Goal: Find specific page/section: Find specific page/section

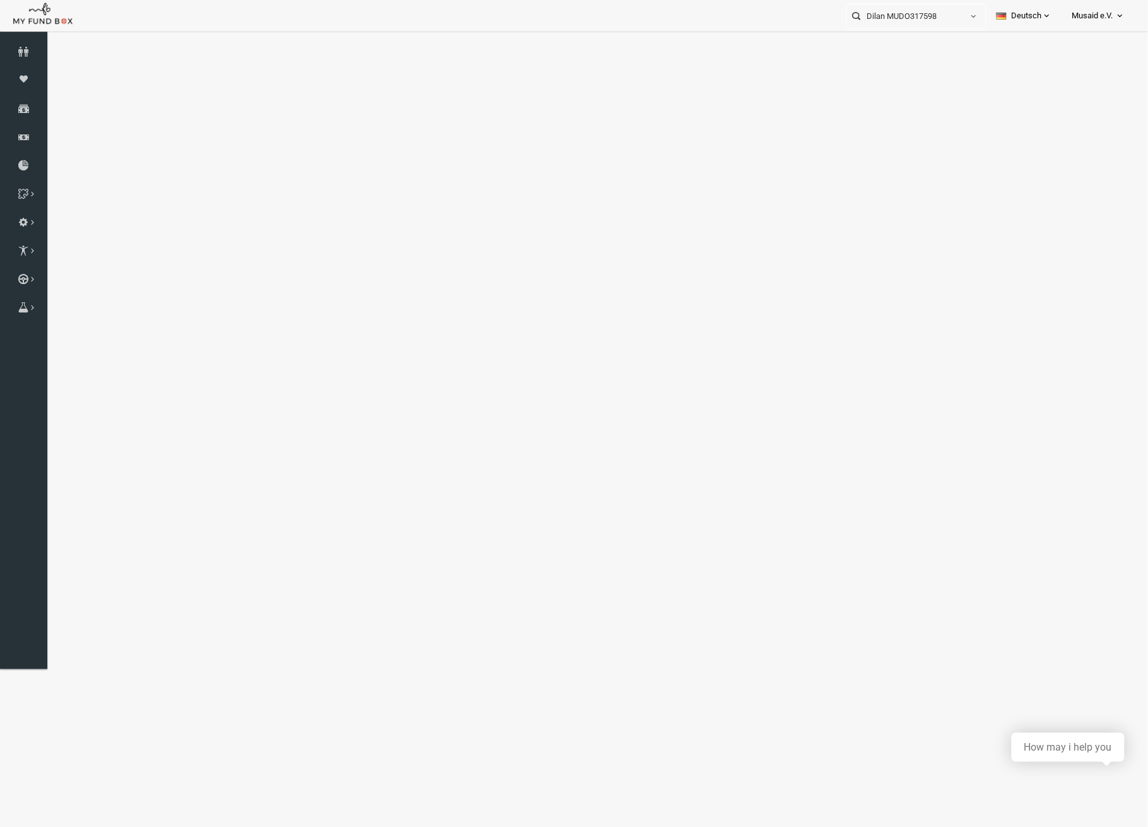
select select "100"
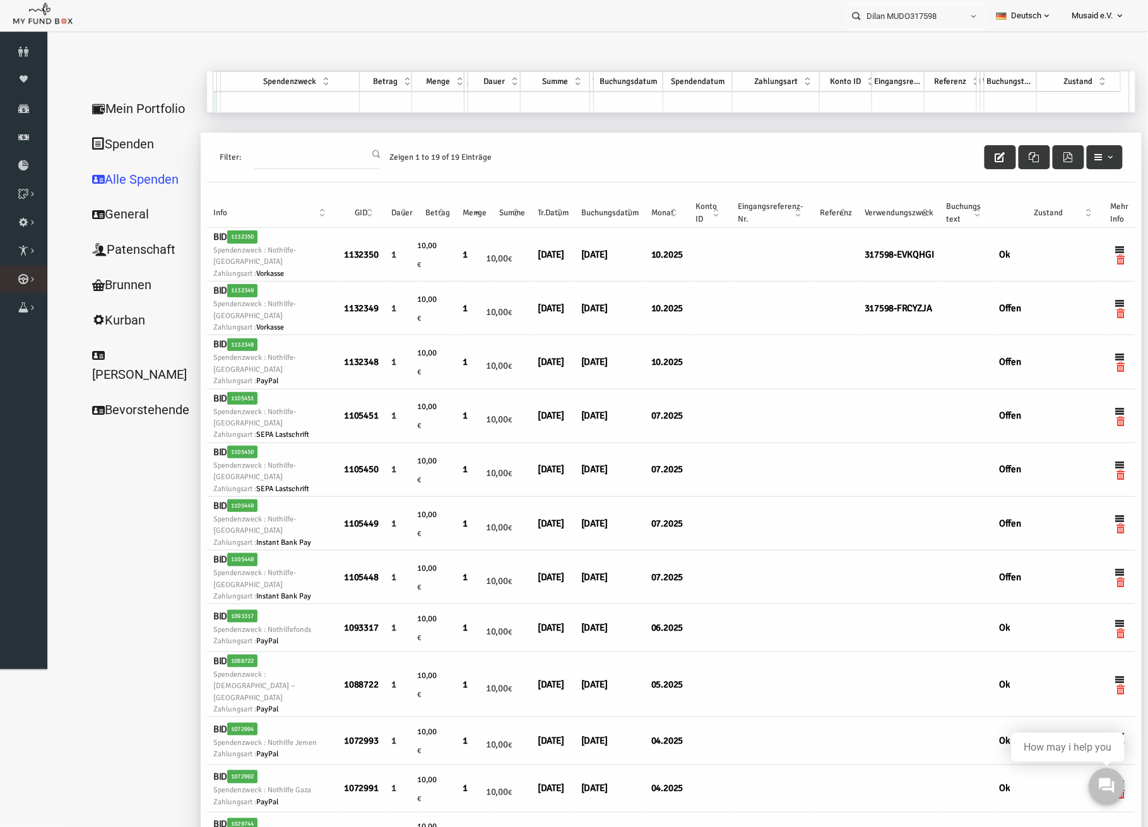
click at [0, 0] on li "Kurban Liste" at bounding box center [0, 0] width 0 height 0
click at [0, 0] on link "Kurban Liste" at bounding box center [0, 0] width 0 height 0
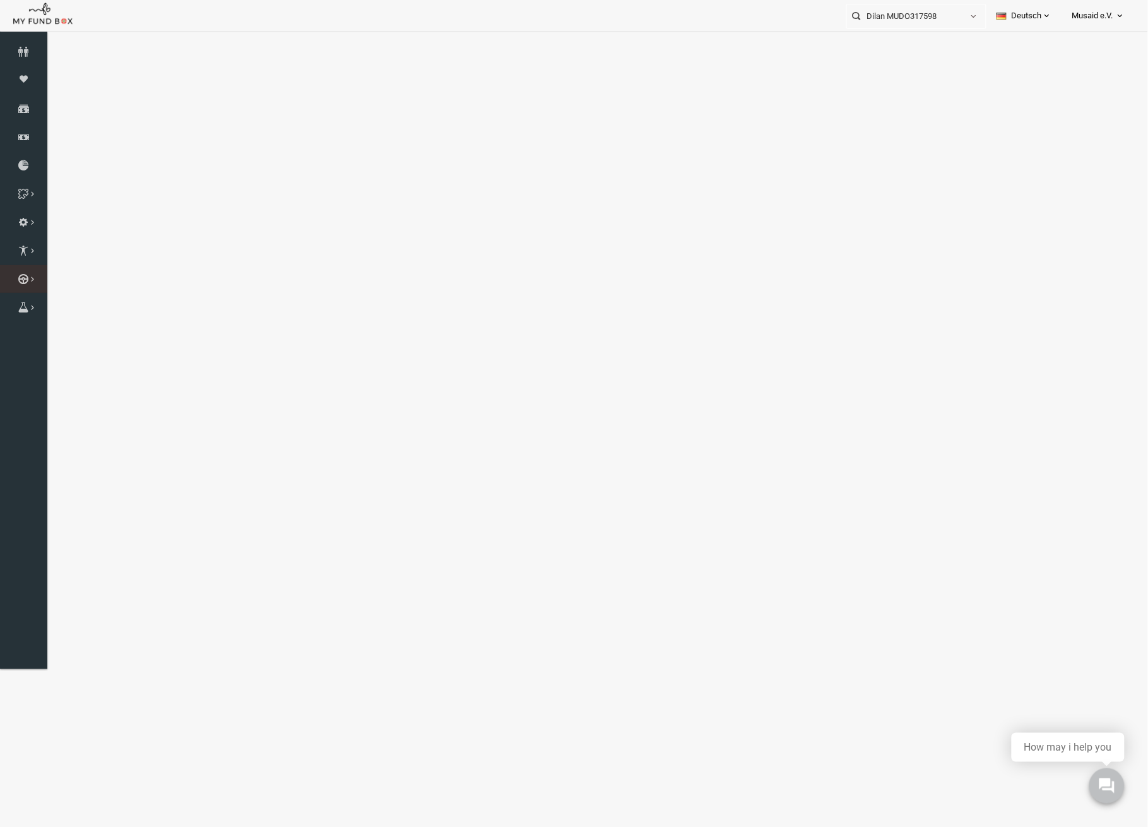
select select "100"
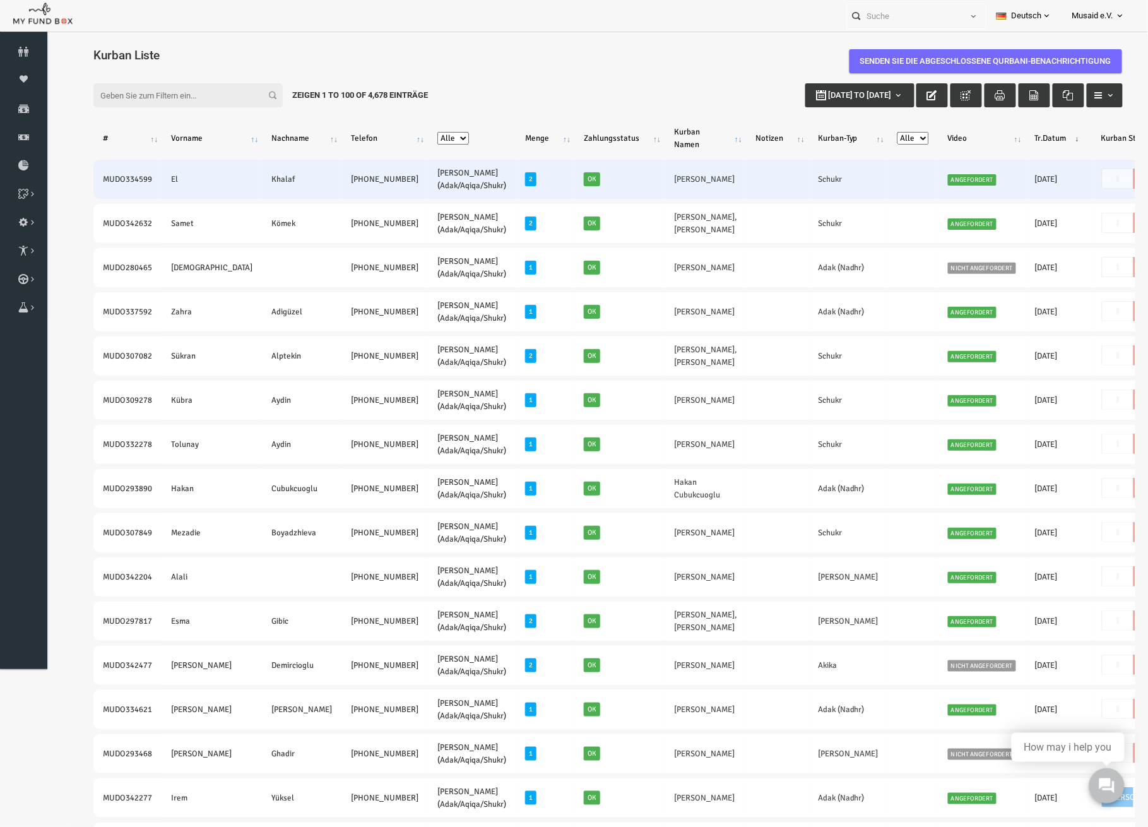
drag, startPoint x: 80, startPoint y: 184, endPoint x: 337, endPoint y: 188, distance: 257.6
click at [337, 188] on tr "MUDO334599 El Khalaf [PHONE_NUMBER] [PERSON_NAME] (Adak/Aqiqa/Shukr) 2 Ok [PERS…" at bounding box center [671, 178] width 1201 height 39
copy tr "MUDO334599 [GEOGRAPHIC_DATA] [PHONE_NUMBER]"
drag, startPoint x: 597, startPoint y: 184, endPoint x: 617, endPoint y: 186, distance: 19.7
click at [642, 186] on td "[PERSON_NAME]" at bounding box center [682, 178] width 81 height 39
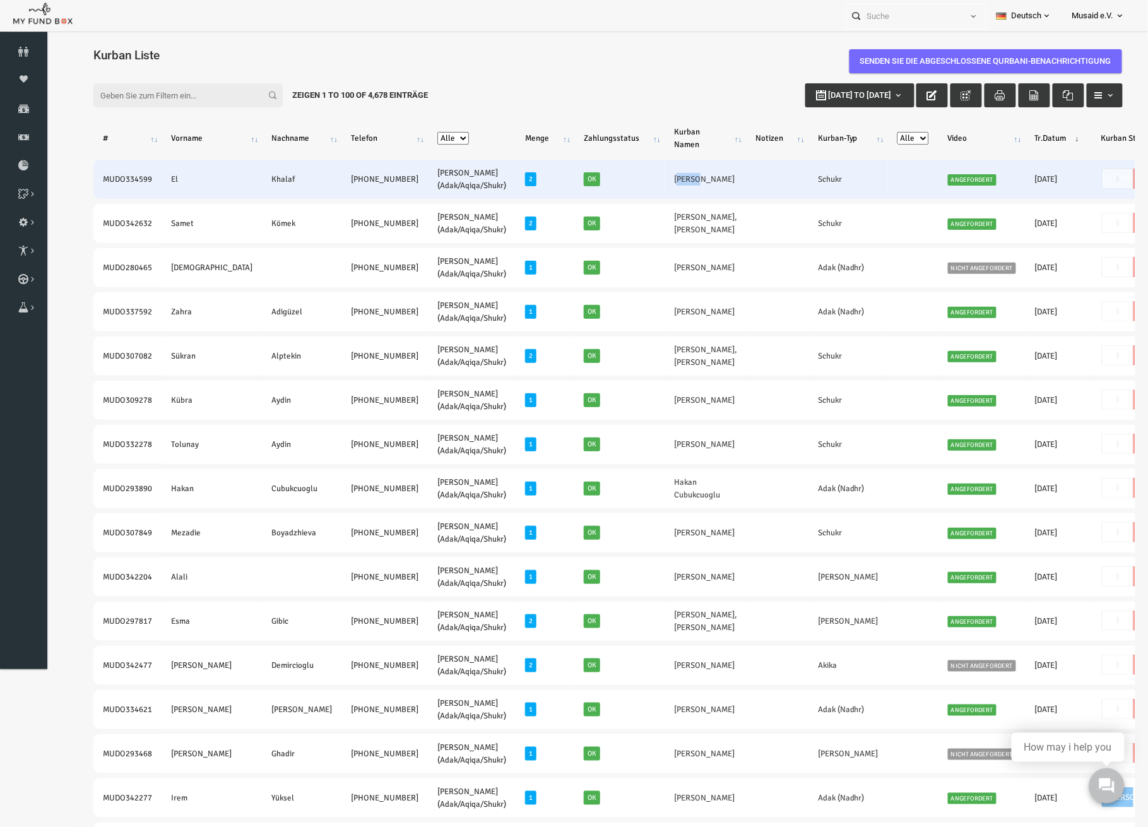
copy link "Ilyas"
drag, startPoint x: 643, startPoint y: 166, endPoint x: 620, endPoint y: 182, distance: 28.5
click at [642, 182] on td "[PERSON_NAME]" at bounding box center [682, 178] width 81 height 39
copy link "[PERSON_NAME]"
